Goal: Use online tool/utility: Use online tool/utility

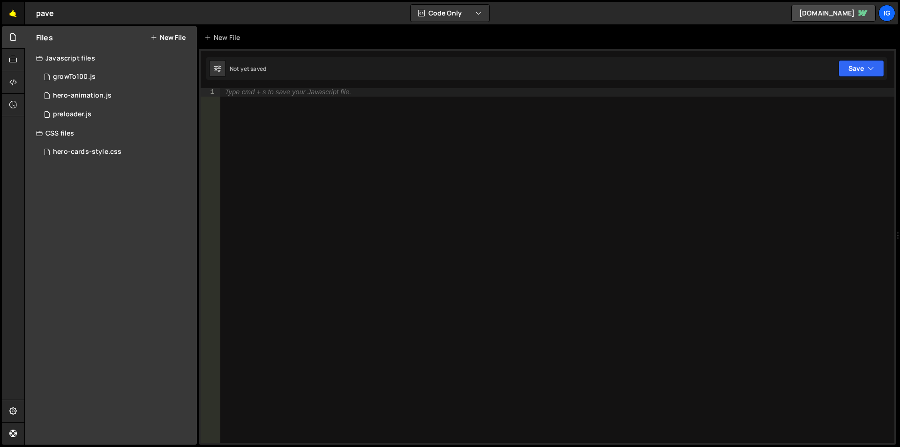
click at [15, 16] on link "🤙" at bounding box center [13, 13] width 23 height 23
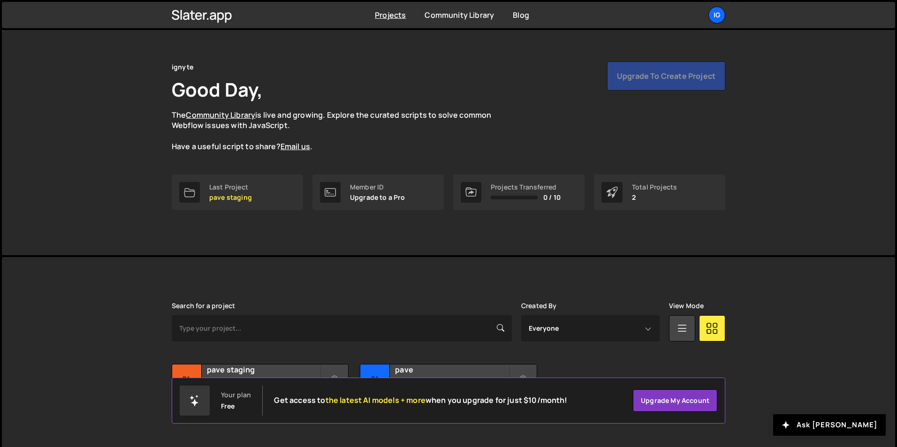
scroll to position [36, 0]
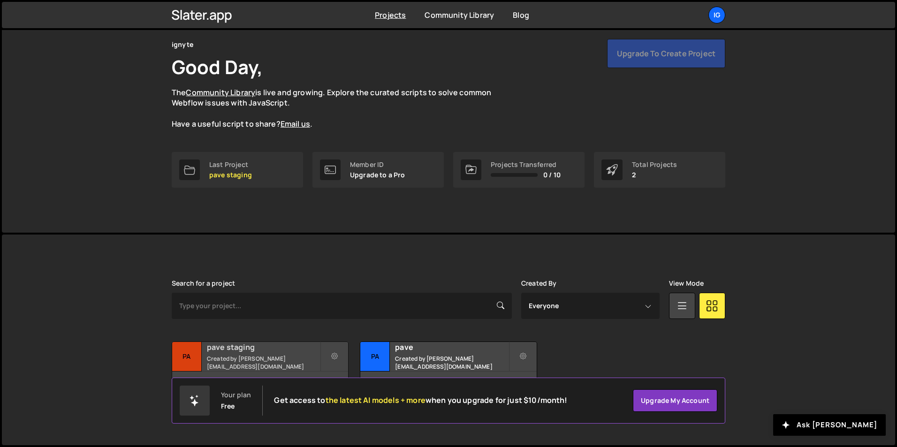
click at [260, 351] on h2 "pave staging" at bounding box center [263, 347] width 113 height 10
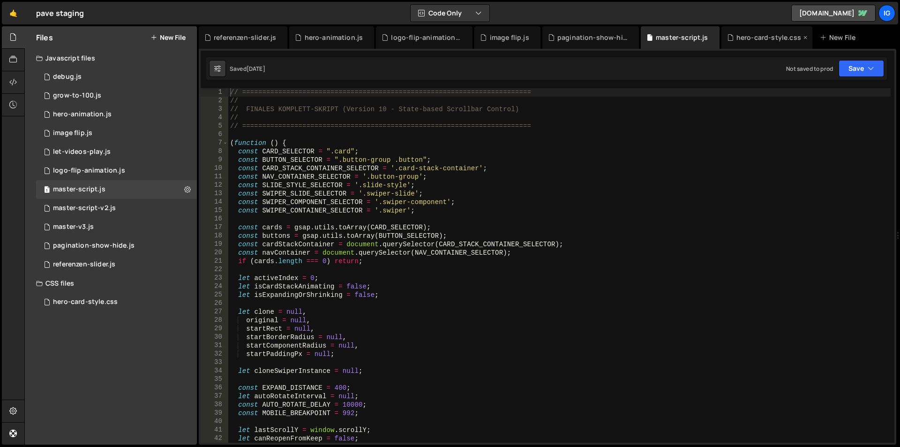
click at [752, 36] on div "hero-card-style.css" at bounding box center [769, 37] width 65 height 9
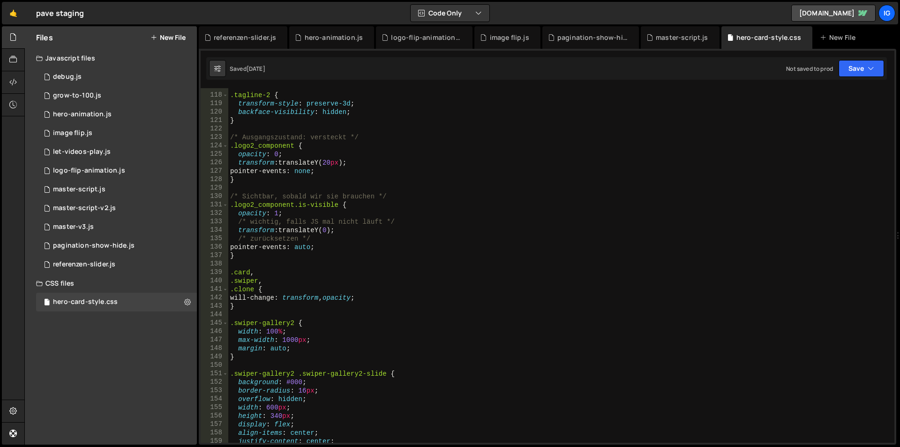
scroll to position [1041, 0]
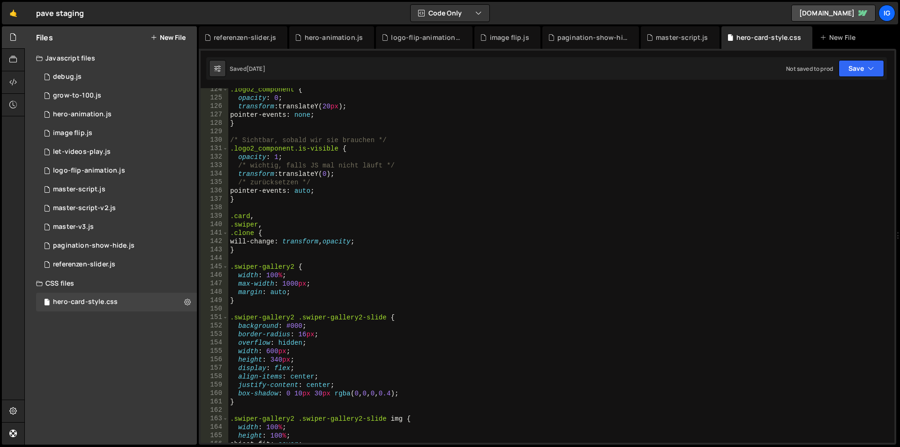
type textarea ".logo2_component.is-visible {"
click at [681, 146] on div ".logo2_component { opacity : 0 ; transform : translateY( 20 px ) ; pointer-even…" at bounding box center [559, 270] width 663 height 371
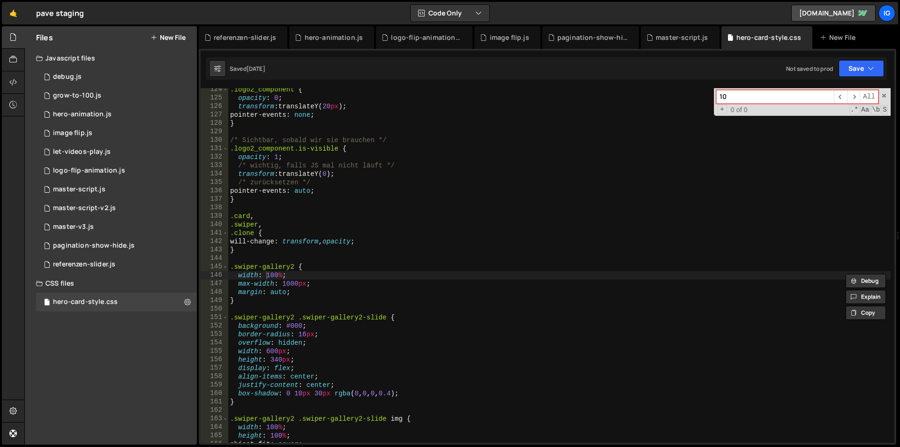
type input "1"
